Goal: Complete application form

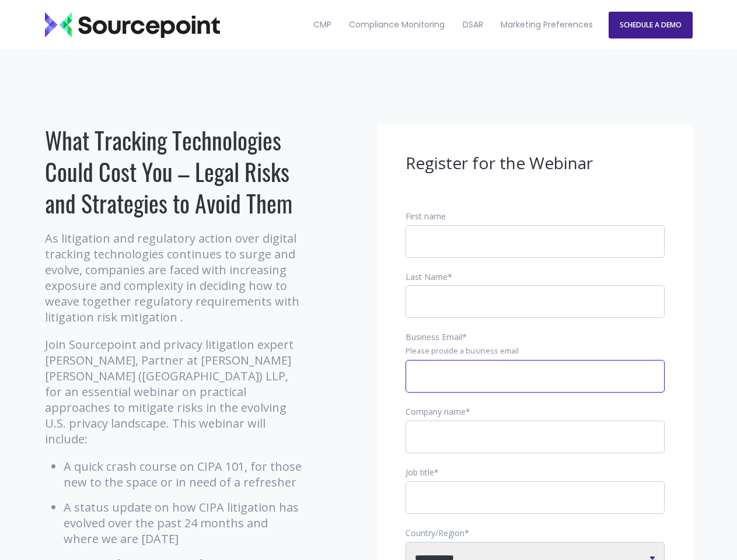
click at [535, 386] on input "Business Email *" at bounding box center [534, 376] width 259 height 33
